Goal: Find contact information: Find contact information

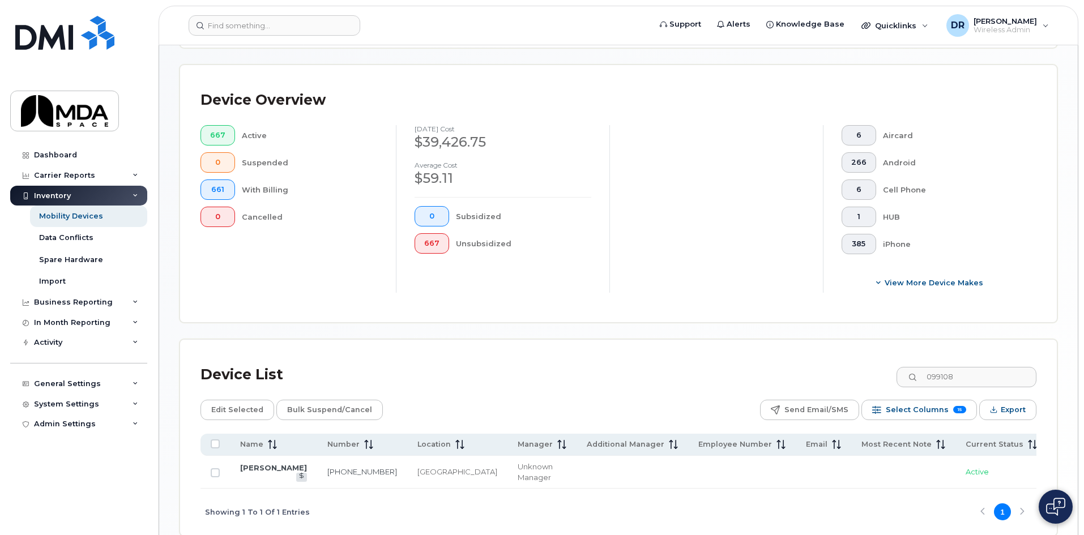
scroll to position [0, 307]
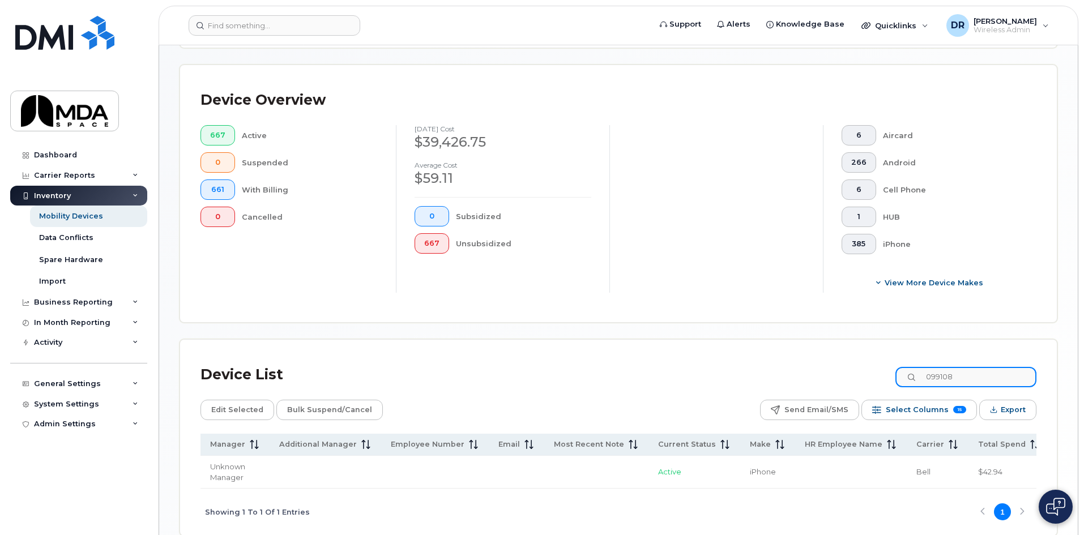
drag, startPoint x: 965, startPoint y: 371, endPoint x: 860, endPoint y: 363, distance: 105.6
click at [860, 363] on div "Device List 099108" at bounding box center [618, 374] width 836 height 29
type input "dan king"
click at [990, 372] on input "dan king" at bounding box center [965, 377] width 141 height 20
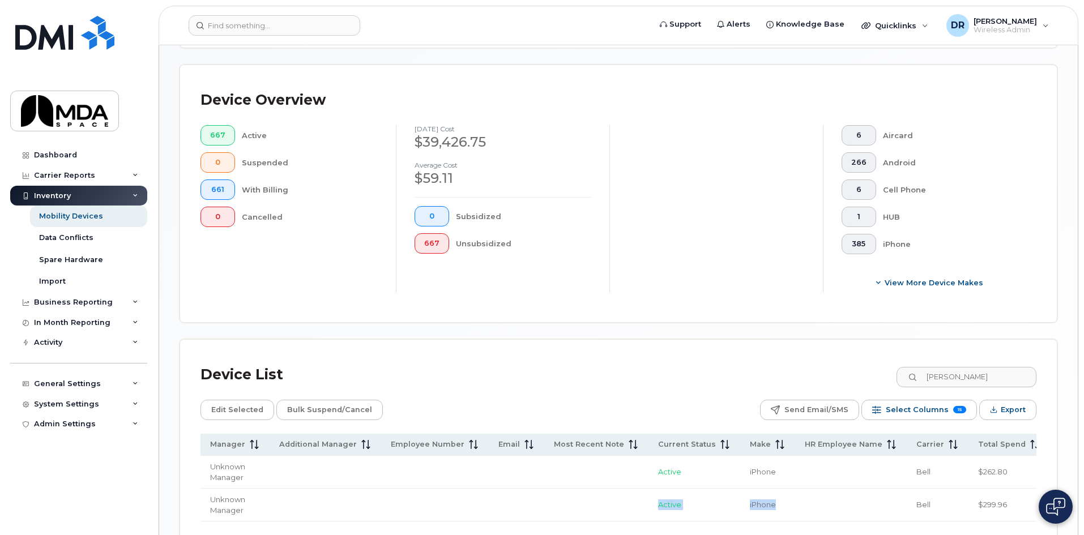
drag, startPoint x: 791, startPoint y: 520, endPoint x: 487, endPoint y: 491, distance: 305.4
click at [494, 493] on tr "DAN COCKINGS 514-241-4283 Montreal Unknown Manager Active iPhone Bell $299.96 M…" at bounding box center [523, 505] width 1261 height 33
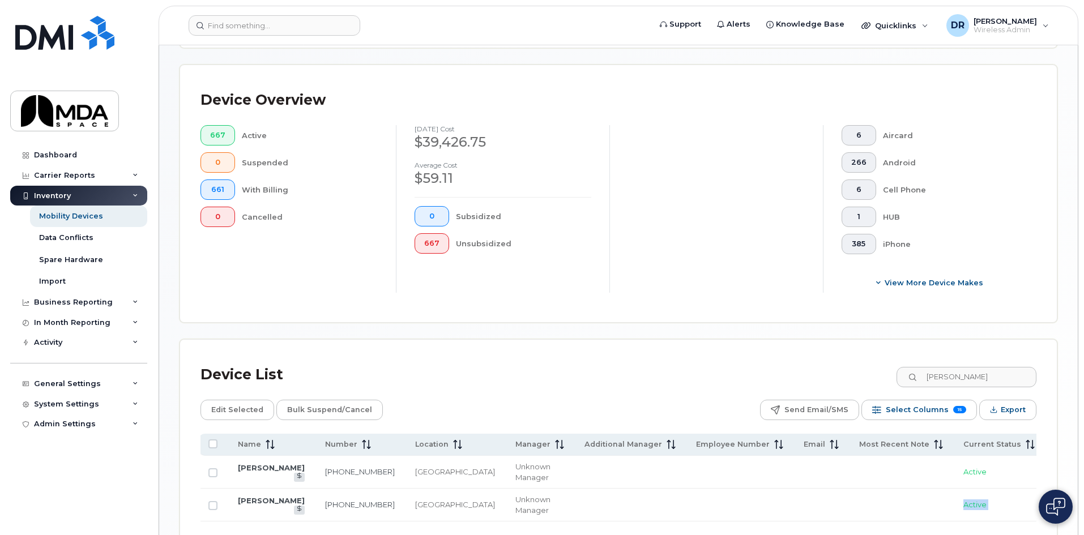
scroll to position [0, 0]
click at [264, 463] on link "[PERSON_NAME]" at bounding box center [273, 467] width 67 height 9
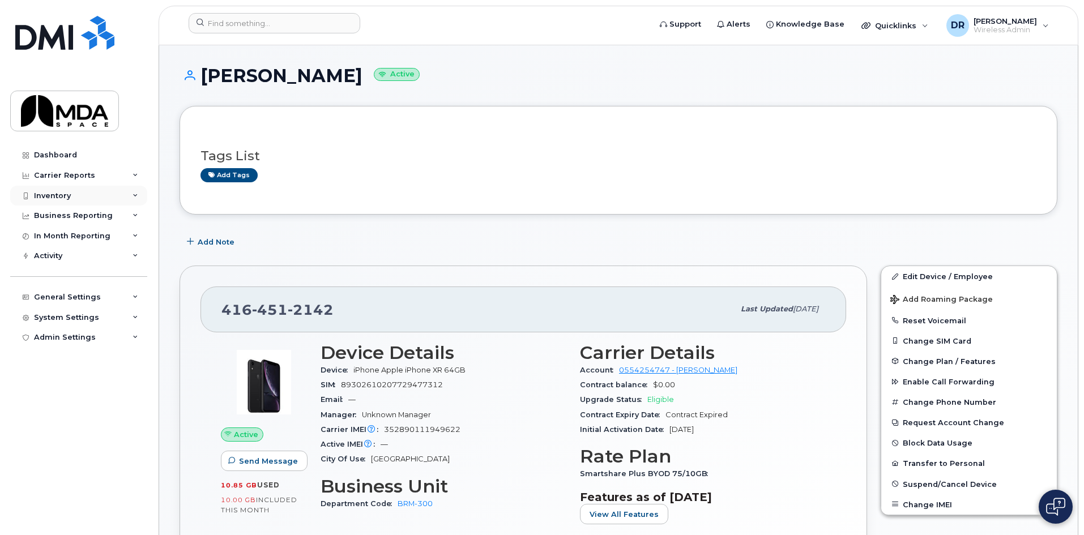
click at [67, 190] on div "Inventory" at bounding box center [78, 196] width 137 height 20
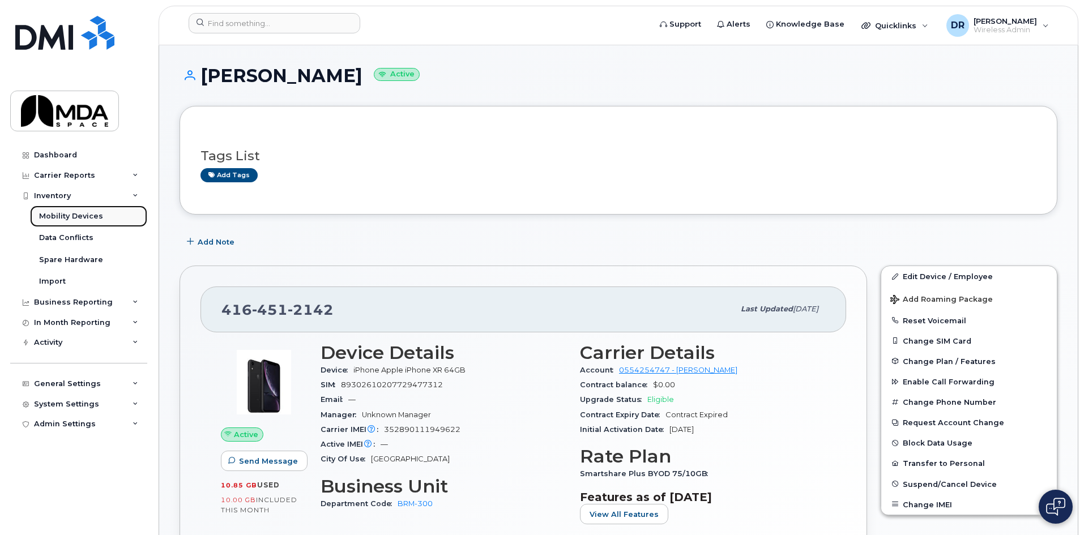
click at [68, 222] on link "Mobility Devices" at bounding box center [88, 216] width 117 height 22
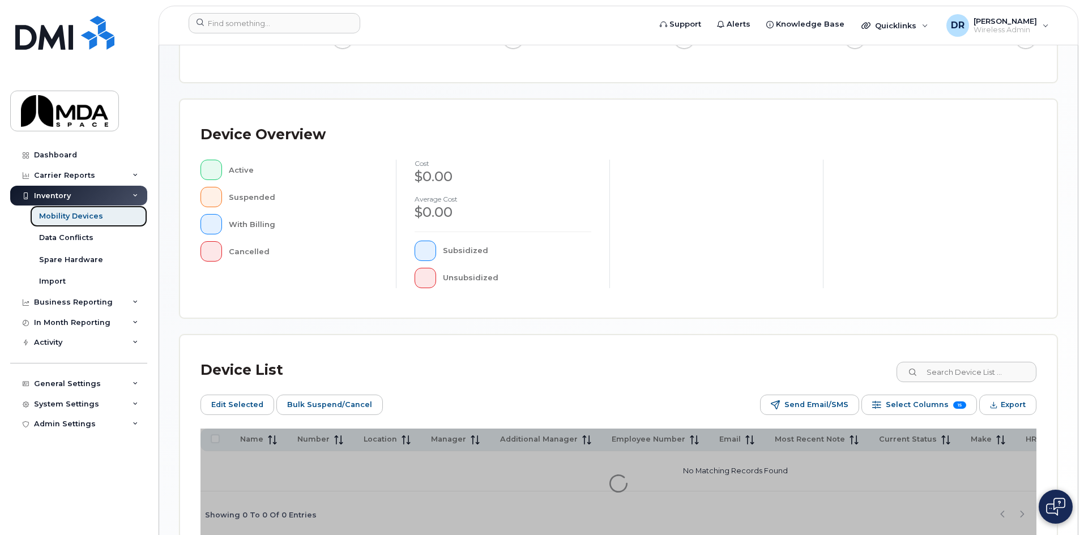
scroll to position [267, 0]
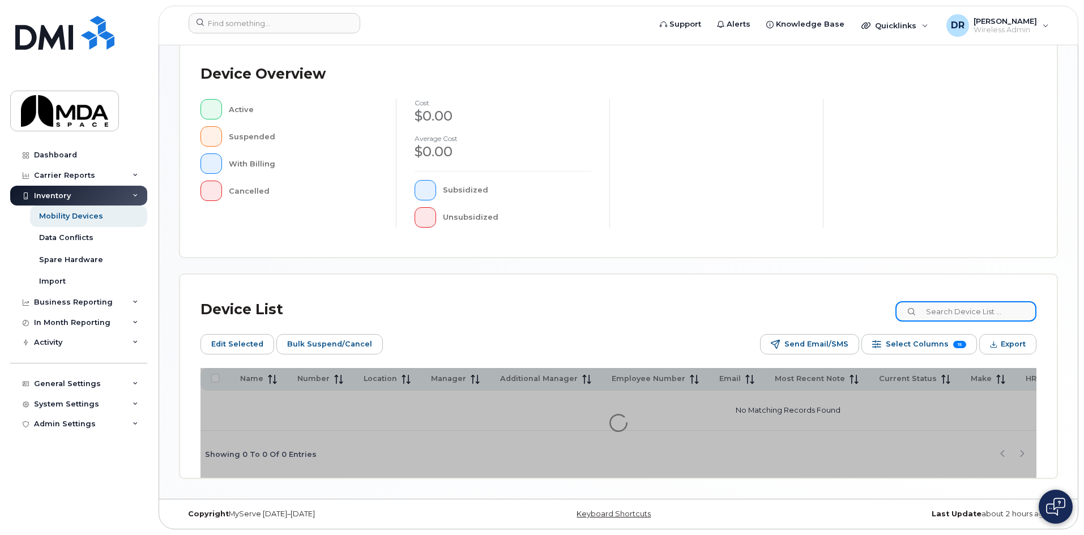
click at [996, 313] on input at bounding box center [965, 311] width 141 height 20
type input "laura"
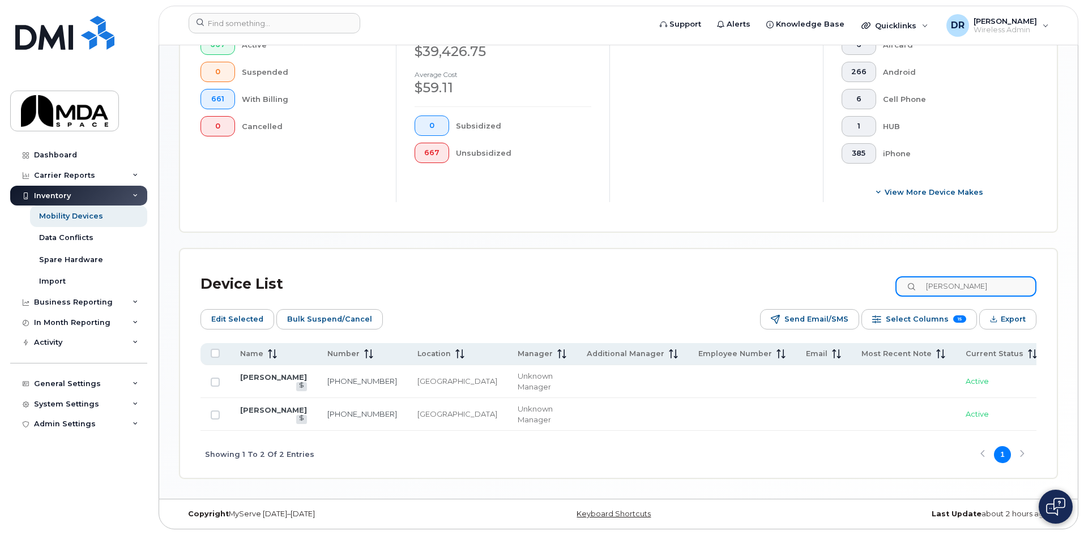
scroll to position [369, 0]
click at [244, 372] on link "[PERSON_NAME]" at bounding box center [273, 376] width 67 height 9
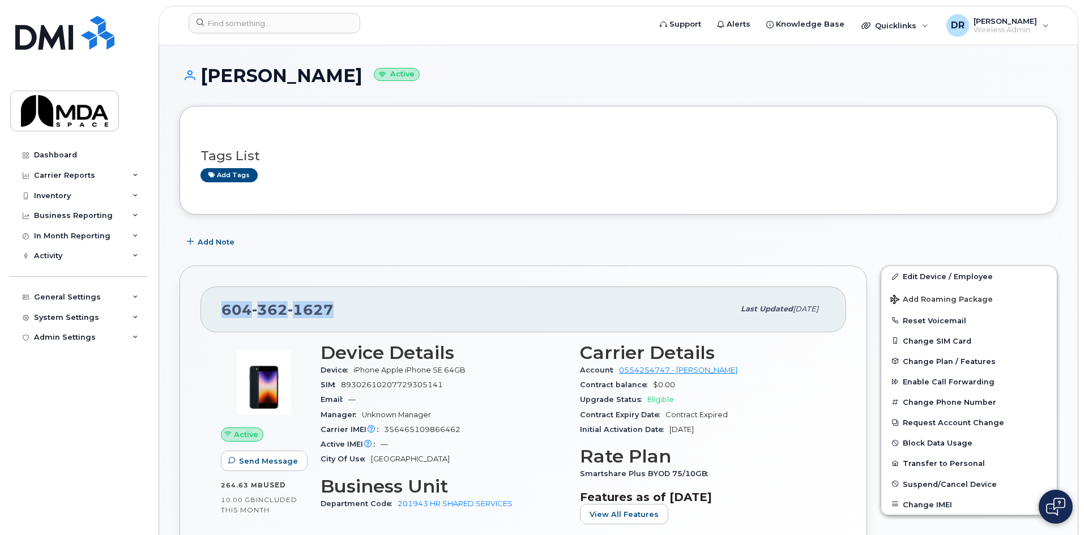
drag, startPoint x: 217, startPoint y: 306, endPoint x: 352, endPoint y: 311, distance: 135.4
click at [352, 311] on div "[PHONE_NUMBER] Last updated [DATE]" at bounding box center [522, 308] width 645 height 45
copy span "[PHONE_NUMBER]"
drag, startPoint x: 202, startPoint y: 76, endPoint x: 331, endPoint y: 79, distance: 128.5
click at [331, 79] on h1 "[PERSON_NAME] Active" at bounding box center [617, 76] width 877 height 20
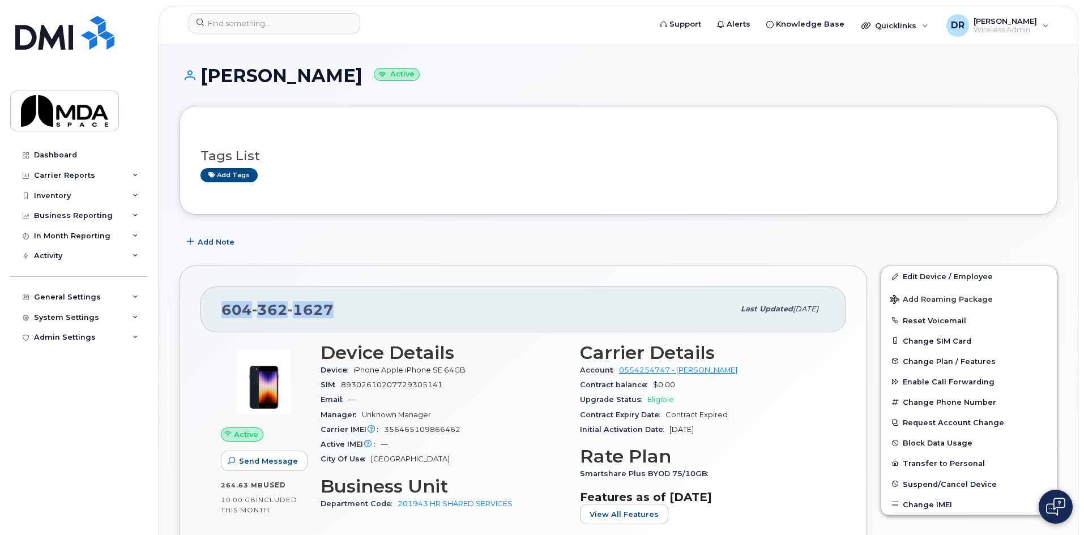
copy h1 "[PERSON_NAME]"
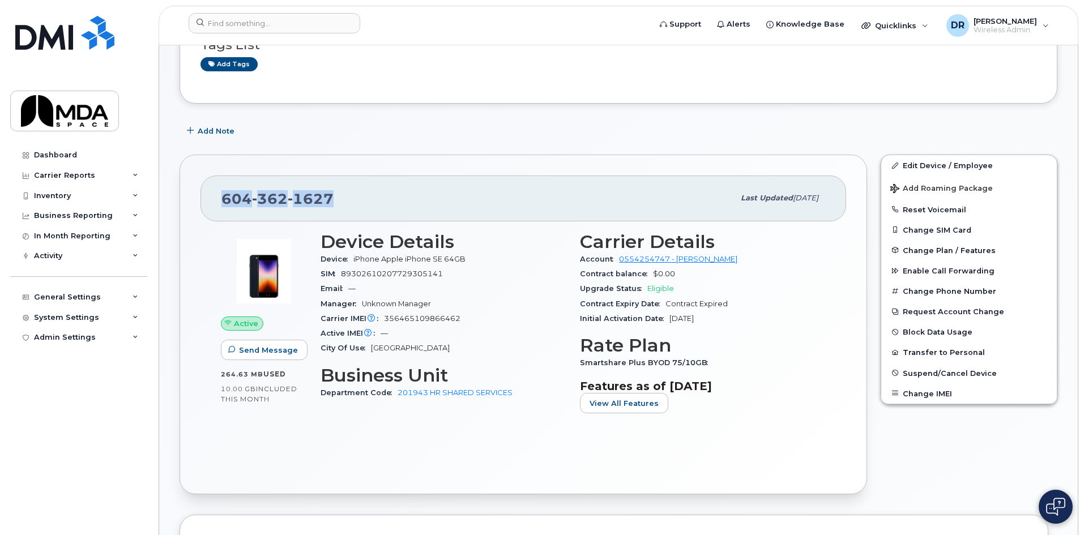
scroll to position [113, 0]
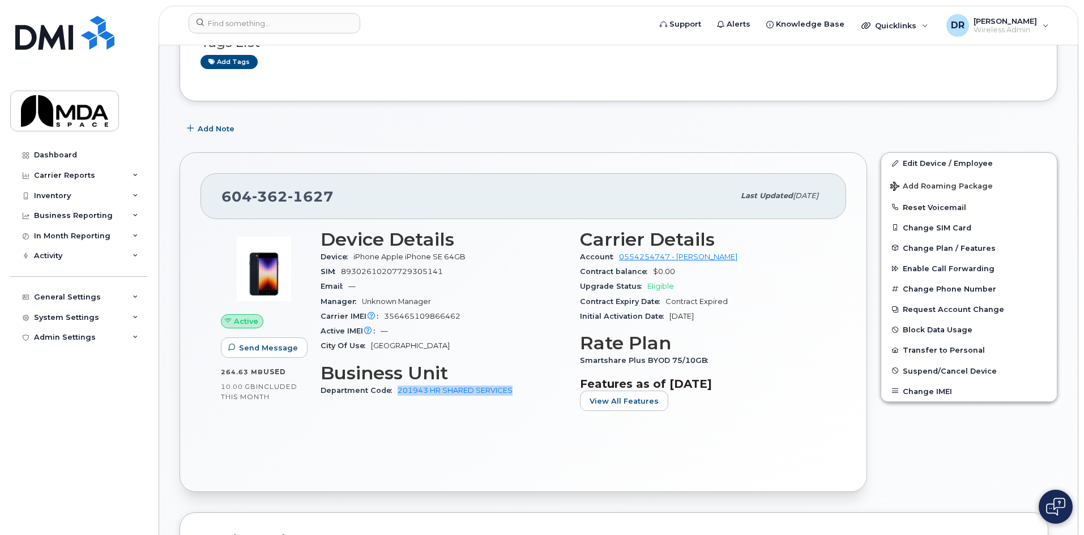
drag, startPoint x: 517, startPoint y: 392, endPoint x: 399, endPoint y: 396, distance: 118.4
click at [399, 396] on div "Department Code 201943 HR SHARED SERVICES" at bounding box center [443, 390] width 246 height 15
copy link "201943 HR SHARED SERVICES"
click at [53, 203] on div "Inventory" at bounding box center [78, 196] width 137 height 20
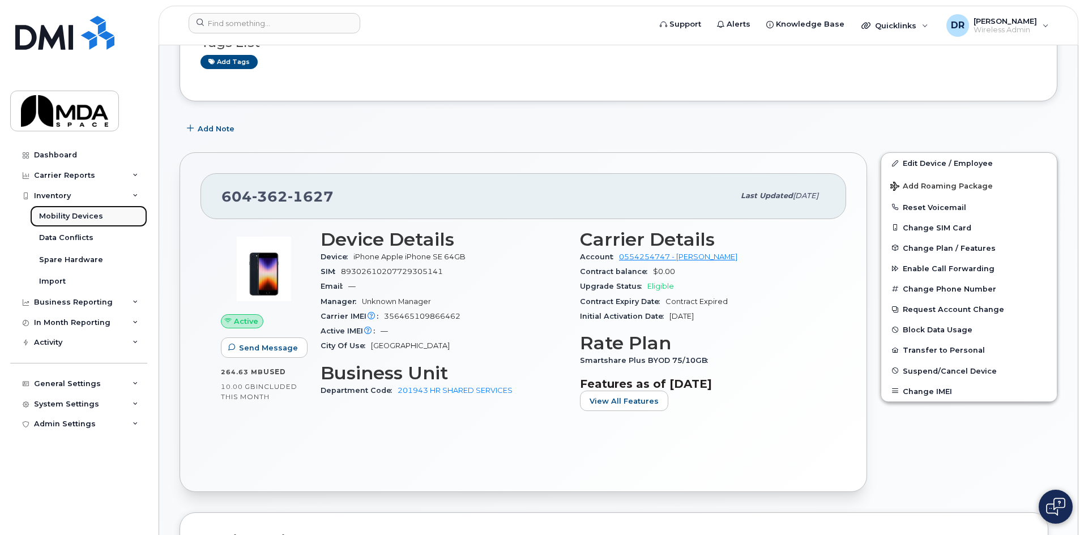
click at [58, 220] on div "Mobility Devices" at bounding box center [71, 216] width 64 height 10
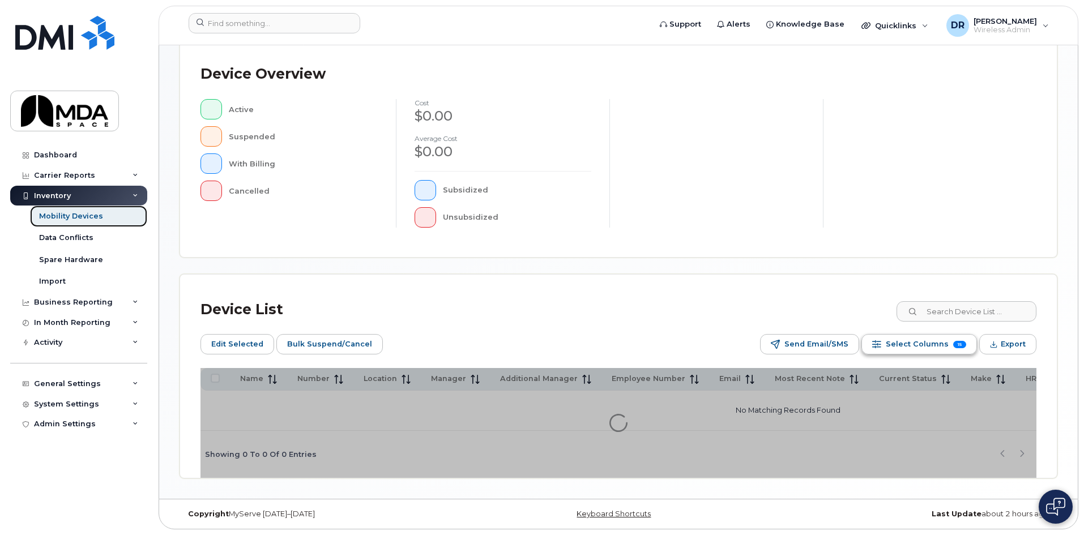
scroll to position [267, 0]
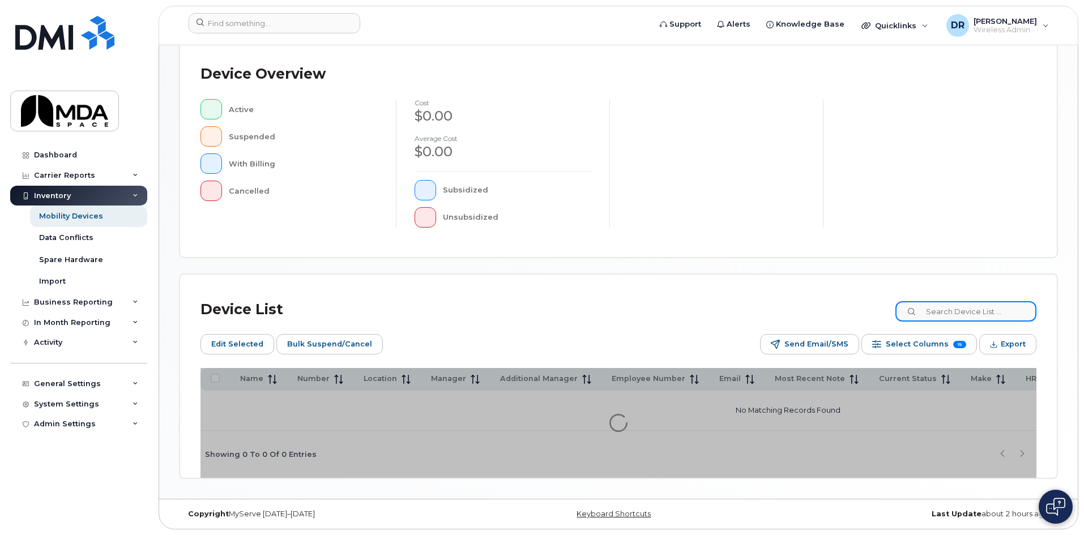
click at [950, 310] on input at bounding box center [965, 311] width 141 height 20
type input "[PERSON_NAME]"
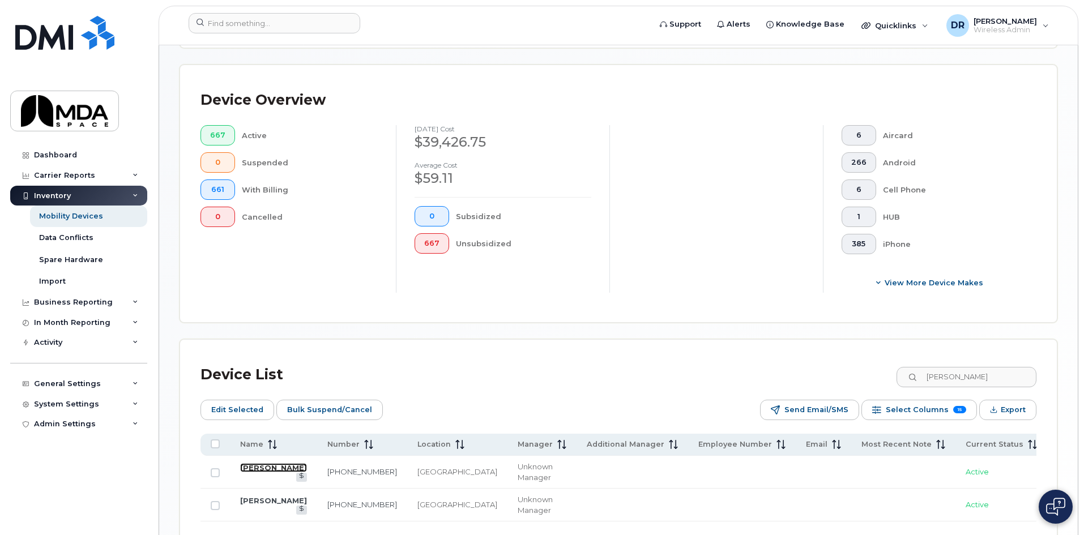
click at [247, 463] on link "[PERSON_NAME]" at bounding box center [273, 467] width 67 height 9
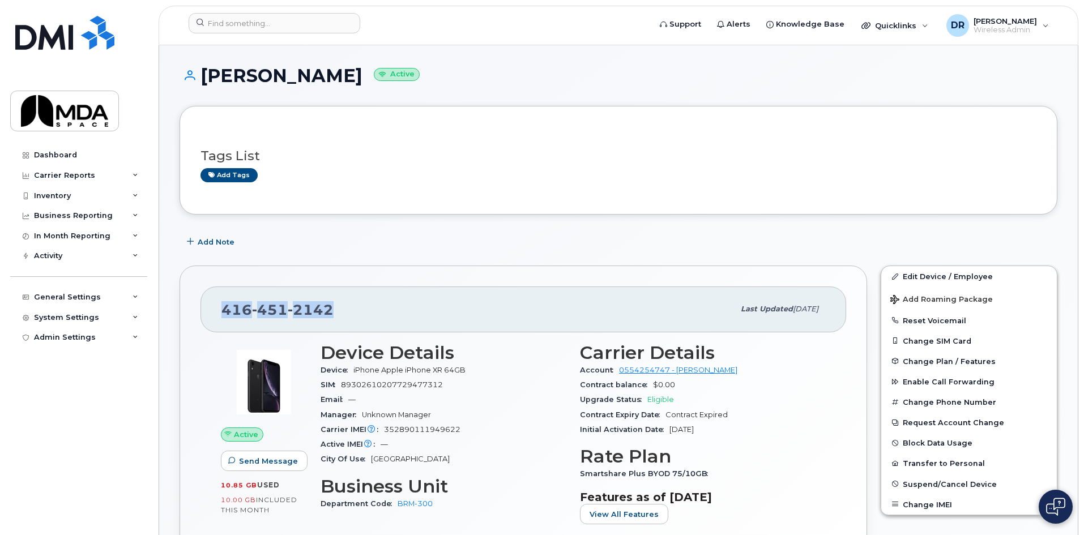
drag, startPoint x: 221, startPoint y: 310, endPoint x: 343, endPoint y: 311, distance: 121.7
click at [343, 311] on div "416 451 2142" at bounding box center [477, 309] width 512 height 24
copy span "416 451 2142"
